Goal: Transaction & Acquisition: Purchase product/service

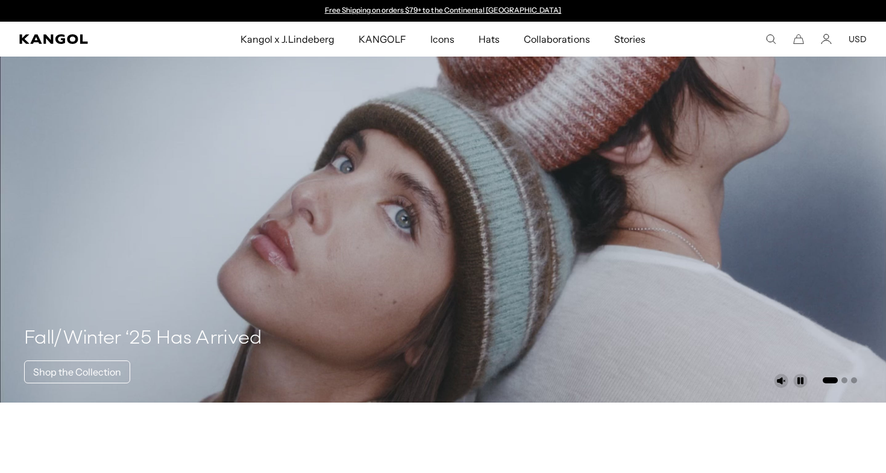
scroll to position [951, 0]
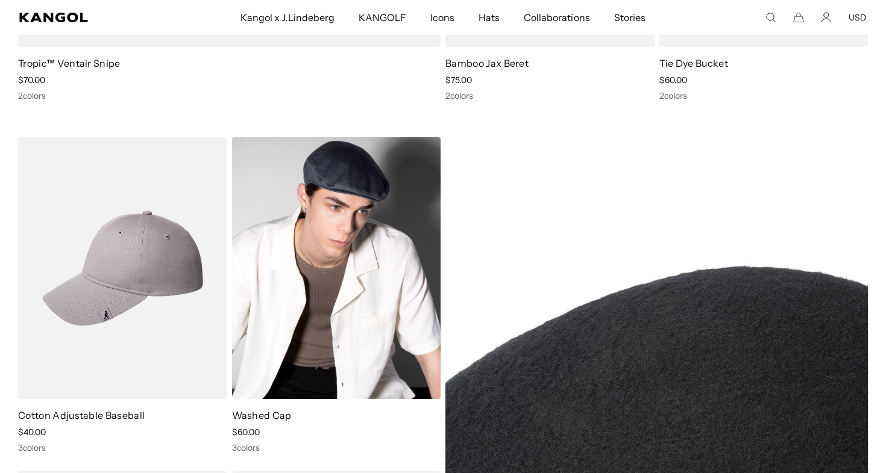
click at [327, 261] on img at bounding box center [336, 268] width 209 height 262
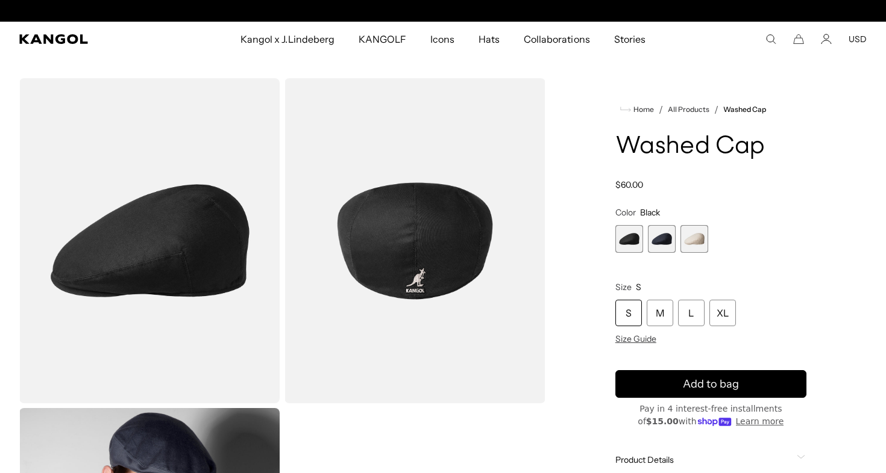
scroll to position [0, 248]
